Goal: Transaction & Acquisition: Purchase product/service

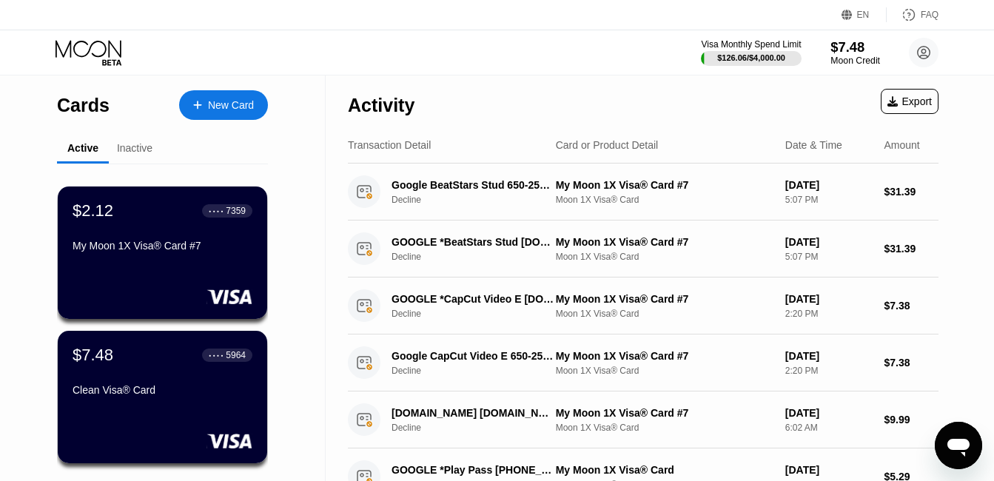
click at [848, 51] on div "$7.48" at bounding box center [855, 47] width 50 height 16
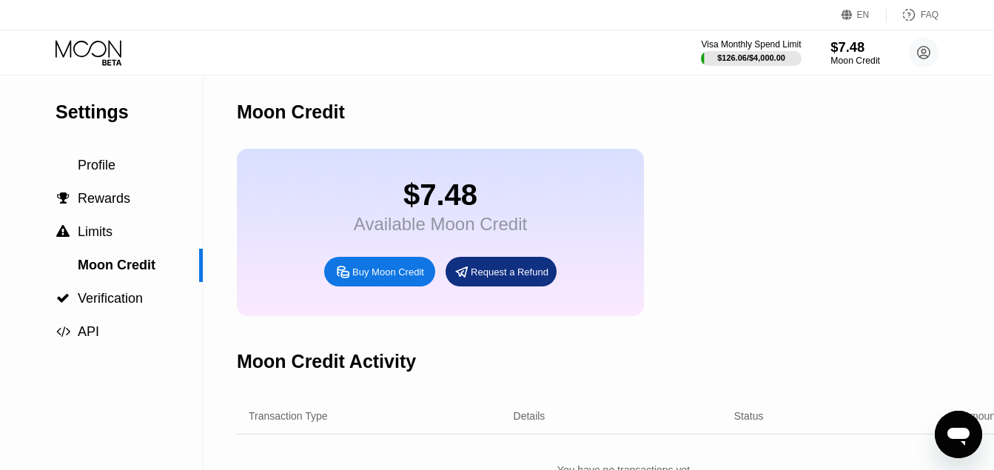
click at [848, 51] on div "$7.48" at bounding box center [855, 47] width 50 height 16
click at [379, 278] on div "Buy Moon Credit" at bounding box center [388, 272] width 72 height 13
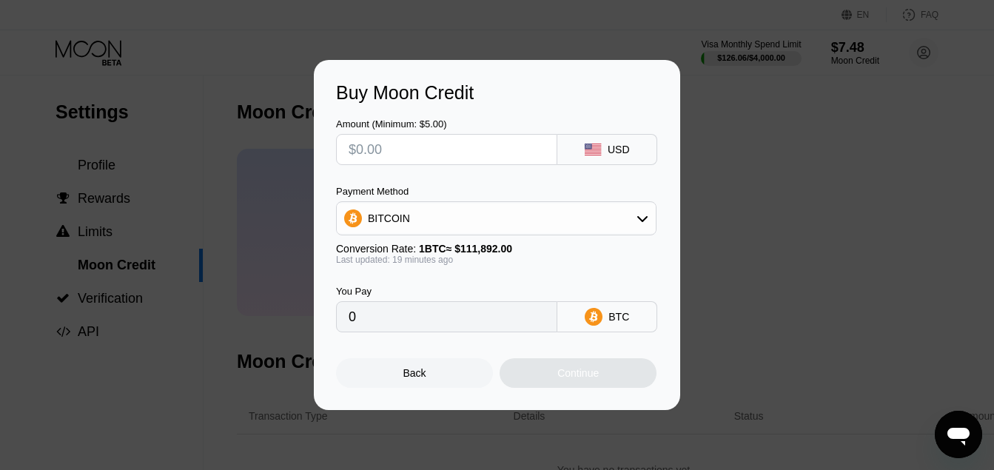
type input "0"
click at [395, 141] on input "text" at bounding box center [446, 150] width 196 height 30
type input "$5"
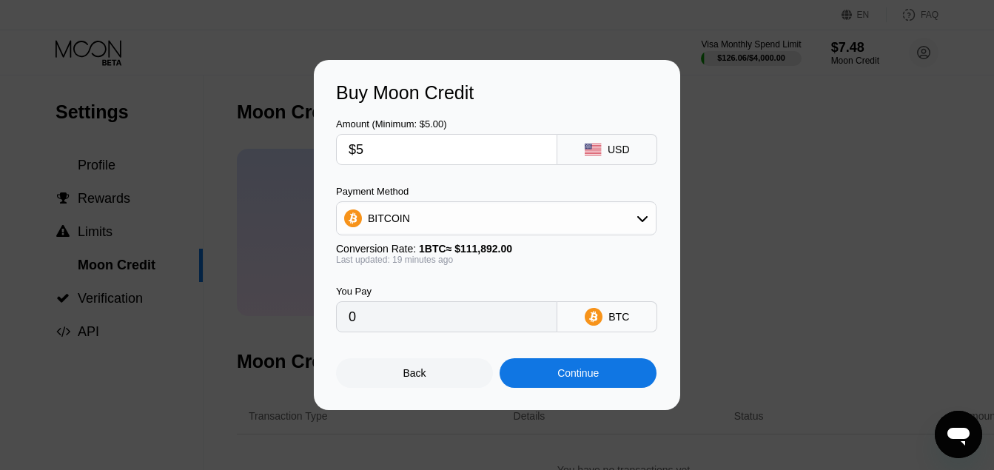
type input "0.00004469"
type input "$5"
click at [570, 373] on div "Continue" at bounding box center [577, 373] width 41 height 12
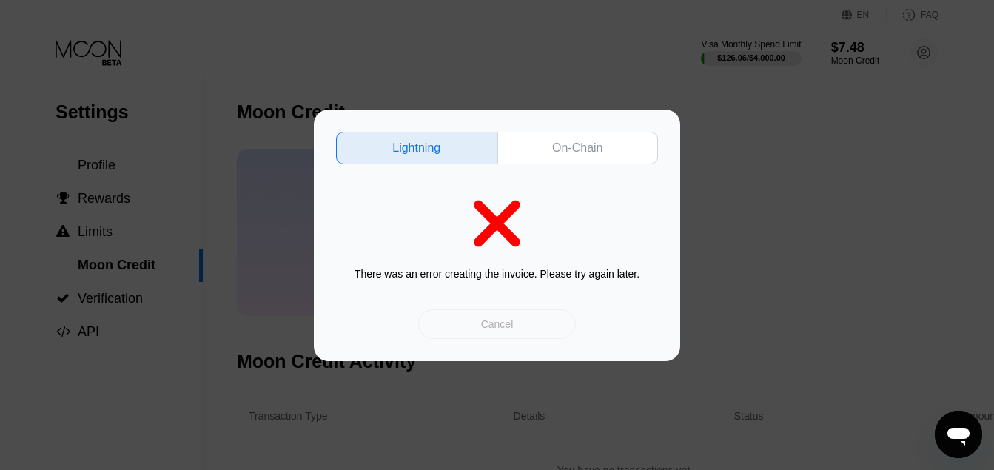
click at [500, 333] on div "Cancel" at bounding box center [497, 324] width 158 height 30
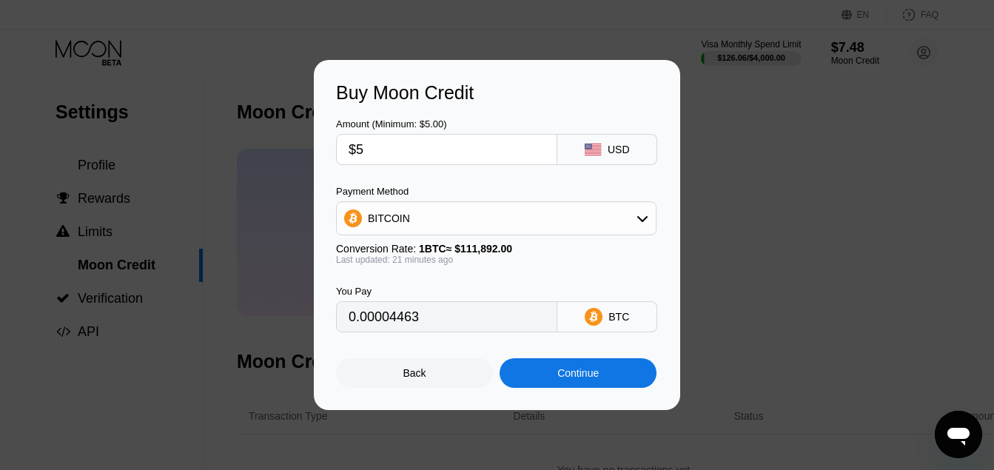
type input "0.00004463"
click at [549, 386] on div "Continue" at bounding box center [577, 373] width 157 height 30
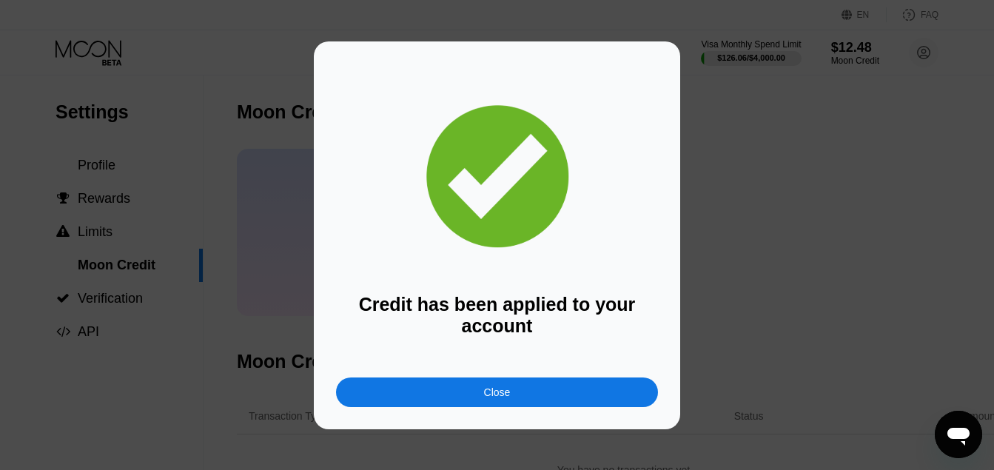
click at [546, 391] on div "Close" at bounding box center [497, 392] width 322 height 30
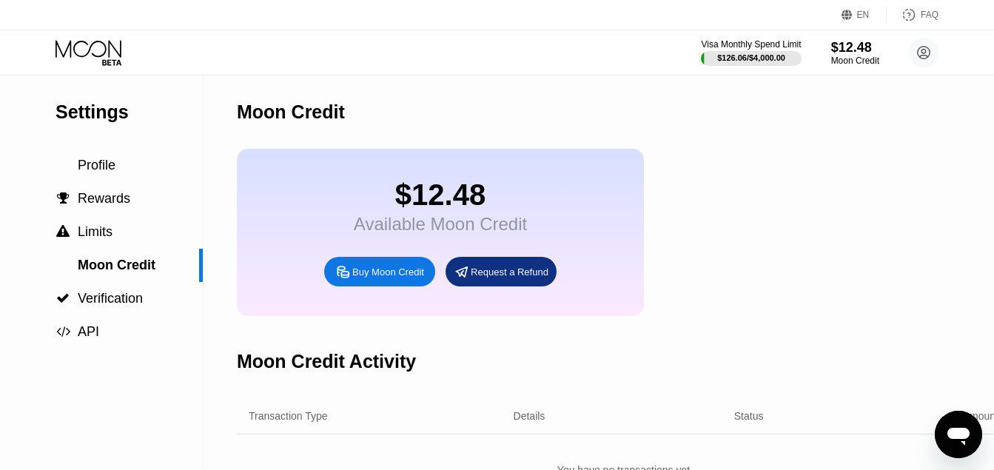
drag, startPoint x: 596, startPoint y: 331, endPoint x: 373, endPoint y: 203, distance: 257.9
click at [373, 203] on div "Moon Credit $12.48 Available Moon Credit Buy Moon Credit Request a Refund Moon …" at bounding box center [623, 279] width 773 height 408
click at [92, 50] on icon at bounding box center [89, 53] width 69 height 26
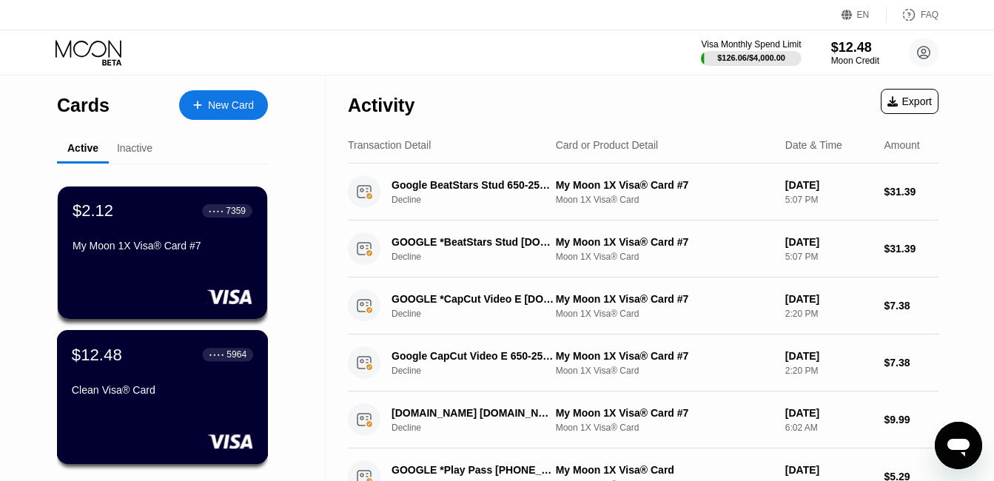
click at [178, 384] on div "$12.48 ● ● ● ● 5964 Clean Visa® Card" at bounding box center [162, 373] width 181 height 57
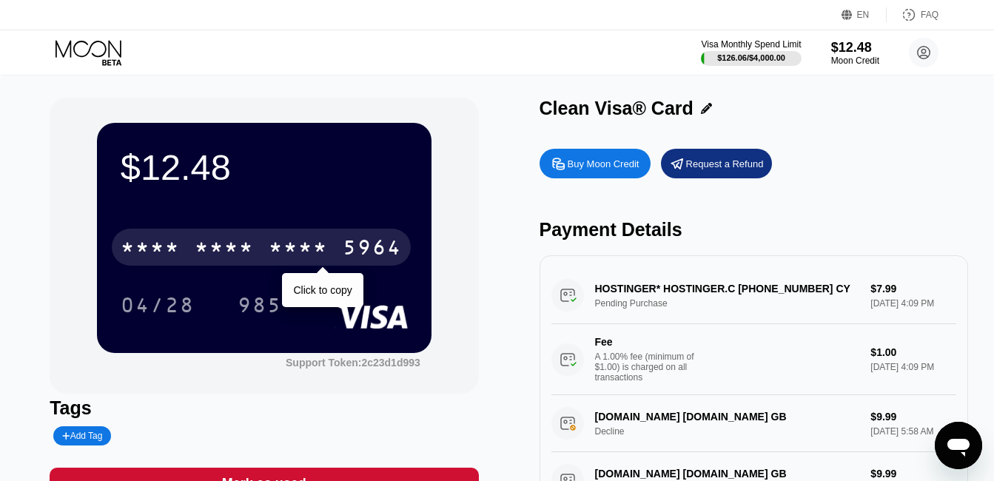
click at [318, 238] on div "* * * * * * * * * * * * 5964" at bounding box center [261, 247] width 299 height 37
